Goal: Task Accomplishment & Management: Use online tool/utility

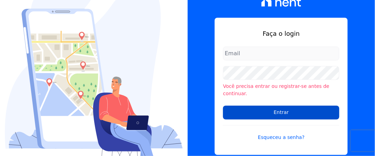
type input "[EMAIL_ADDRESS][DOMAIN_NAME]"
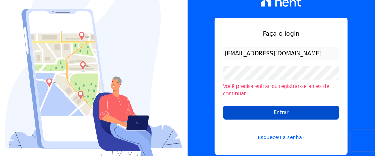
click at [265, 109] on input "Entrar" at bounding box center [281, 112] width 116 height 14
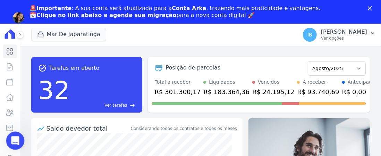
click at [14, 141] on icon "Abertura do Messenger da Intercom" at bounding box center [14, 139] width 11 height 11
click at [17, 138] on icon "Abertura do Messenger da Intercom" at bounding box center [14, 139] width 11 height 11
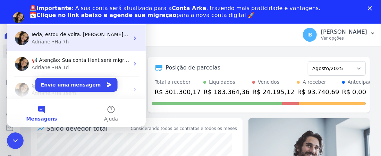
click at [93, 37] on span "Ieda, estou de volta. [PERSON_NAME], a reunião é para explicarmos sobre a migra…" at bounding box center [196, 35] width 329 height 6
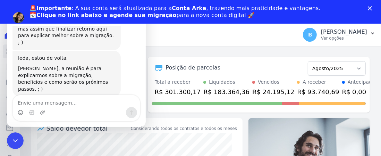
scroll to position [154, 0]
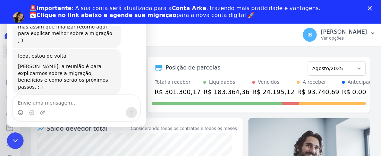
click at [87, 23] on link "Agendar migração" at bounding box center [57, 27] width 57 height 8
